Goal: Task Accomplishment & Management: Use online tool/utility

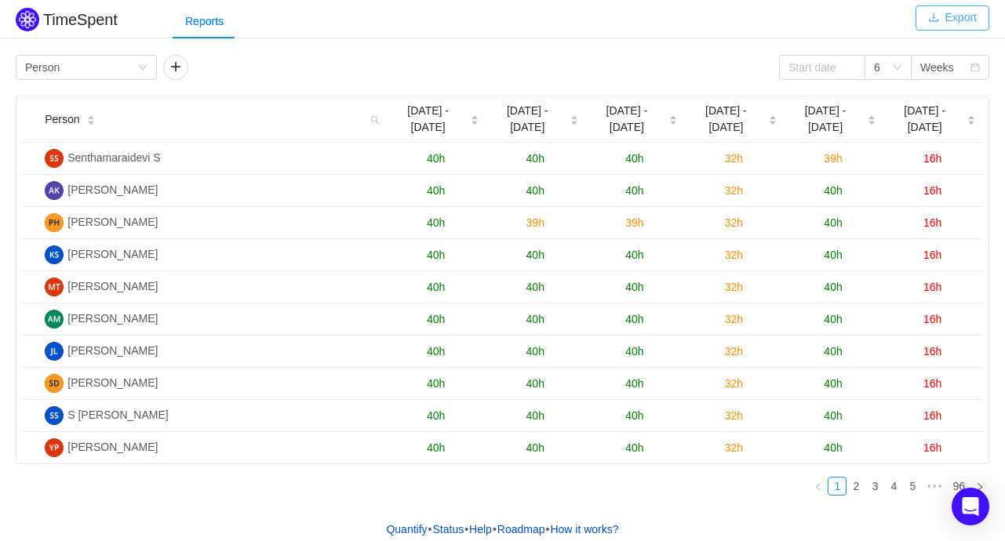
click at [978, 14] on button "Export" at bounding box center [952, 17] width 74 height 25
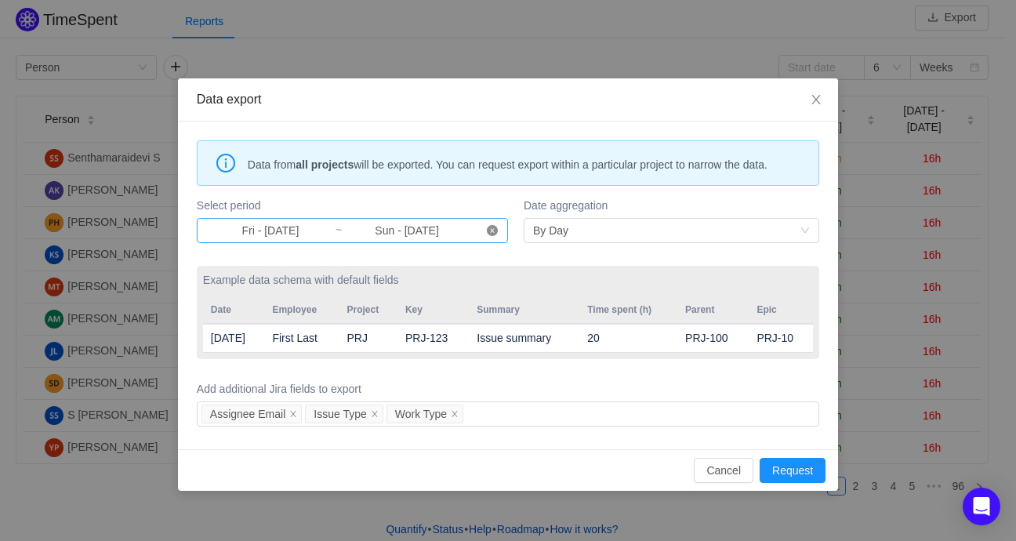
click at [491, 227] on icon "icon: close-circle" at bounding box center [492, 230] width 11 height 11
click at [269, 234] on input at bounding box center [270, 230] width 129 height 17
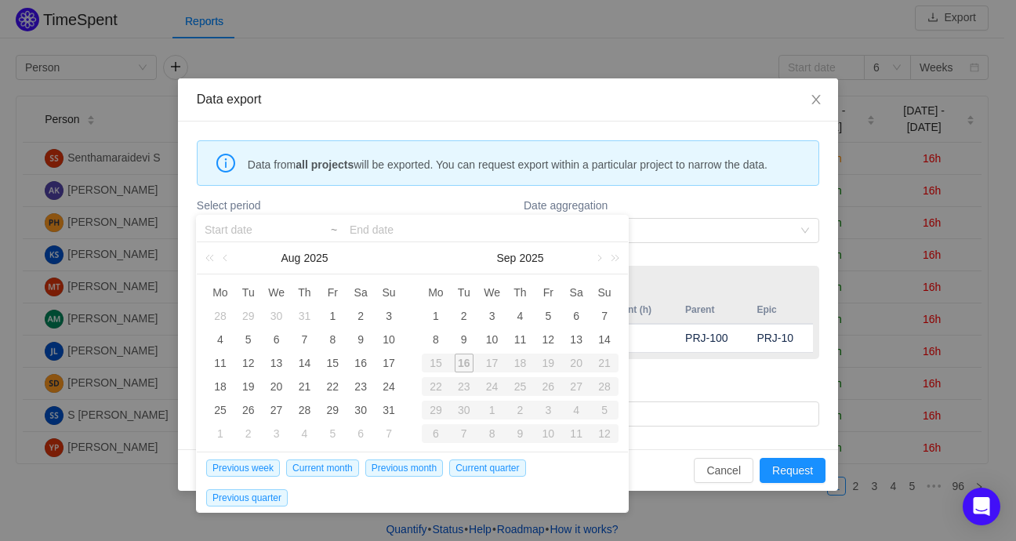
click at [437, 359] on div "15" at bounding box center [436, 363] width 28 height 19
type input "Fri - [DATE]"
type input "Sun - [DATE]"
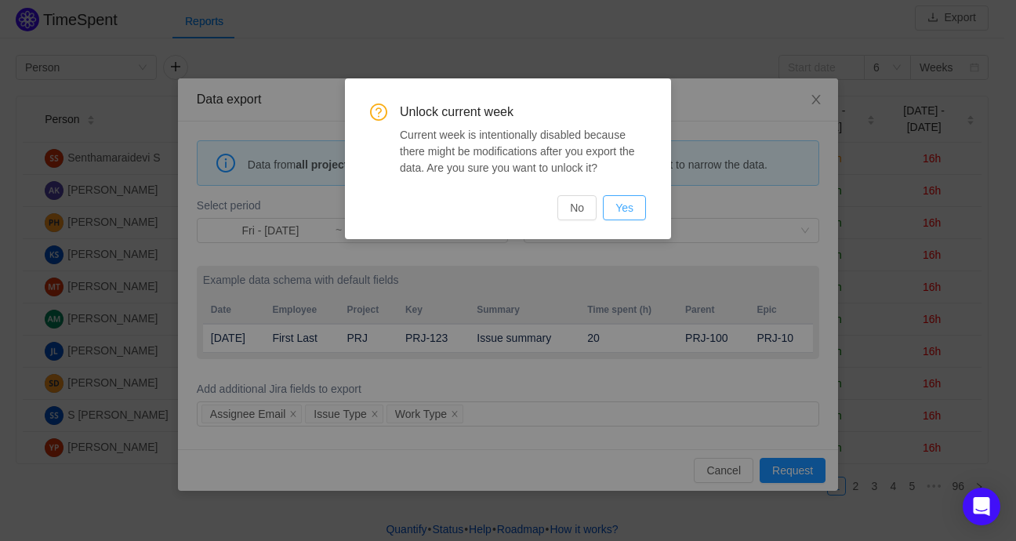
click at [626, 209] on button "Yes" at bounding box center [624, 207] width 43 height 25
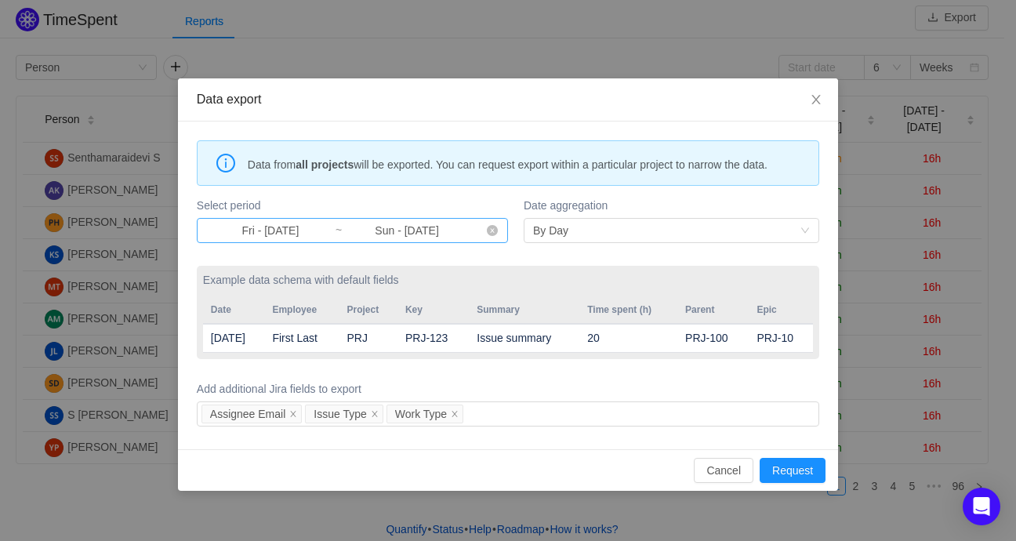
click at [285, 234] on input "Fri - [DATE]" at bounding box center [270, 230] width 129 height 17
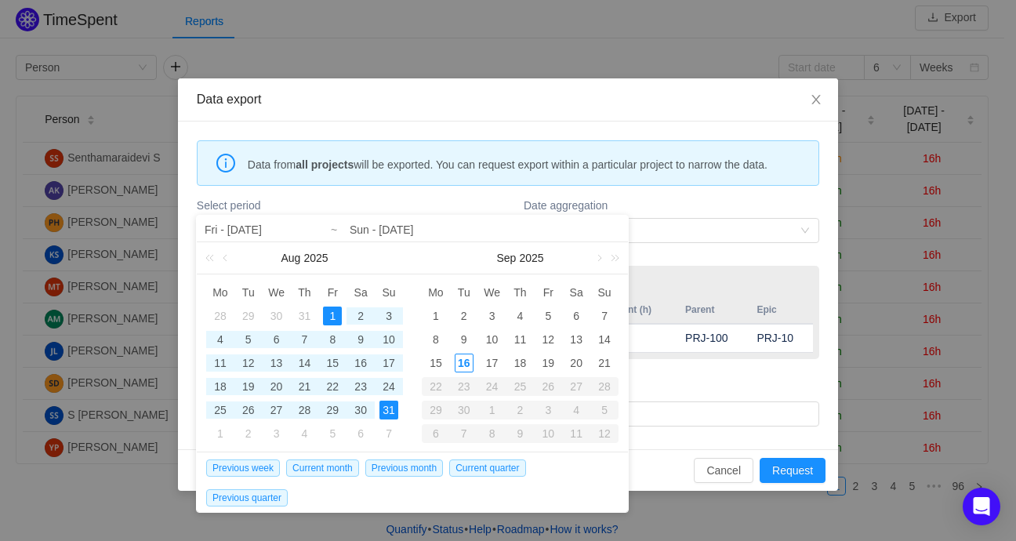
click at [474, 223] on input "Sun - [DATE]" at bounding box center [485, 229] width 271 height 19
click at [480, 236] on input "Sun - [DATE]" at bounding box center [485, 229] width 271 height 19
click at [436, 360] on div "15" at bounding box center [436, 363] width 19 height 19
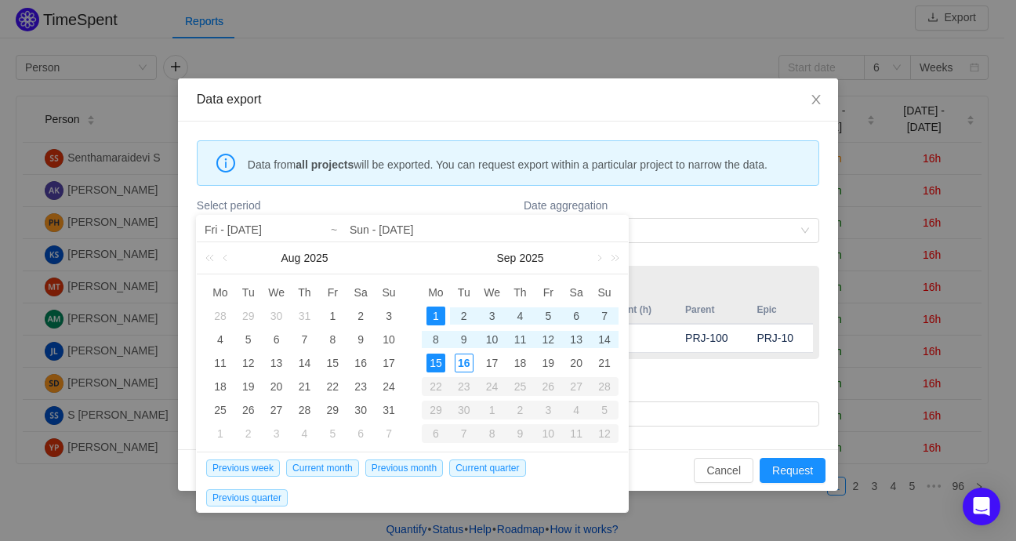
click at [303, 224] on input "Fri - [DATE]" at bounding box center [305, 229] width 200 height 19
click at [463, 221] on input "Sun - [DATE]" at bounding box center [485, 229] width 271 height 19
click at [292, 224] on input "Fri - [DATE]" at bounding box center [305, 229] width 200 height 19
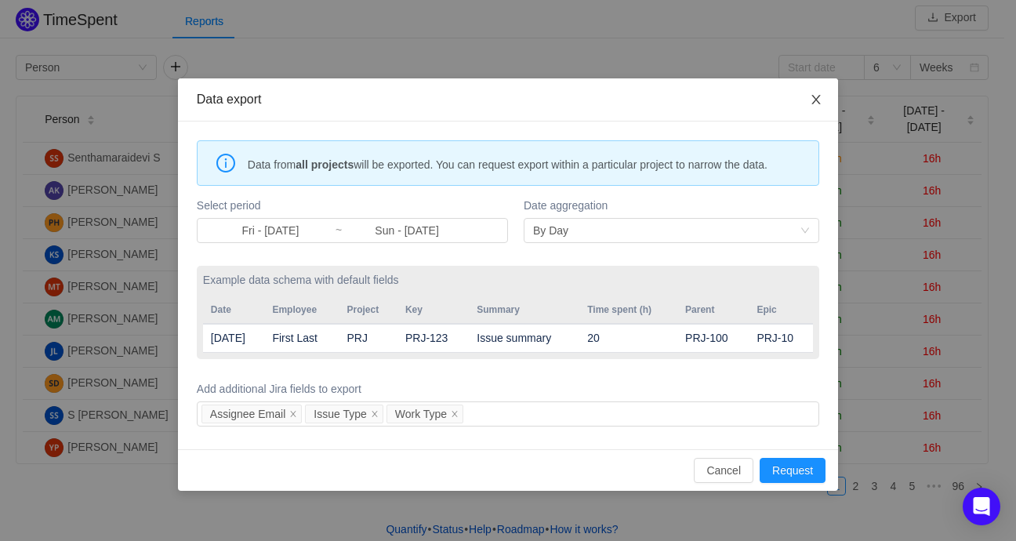
click at [813, 97] on icon "icon: close" at bounding box center [816, 99] width 9 height 9
